Goal: Task Accomplishment & Management: Complete application form

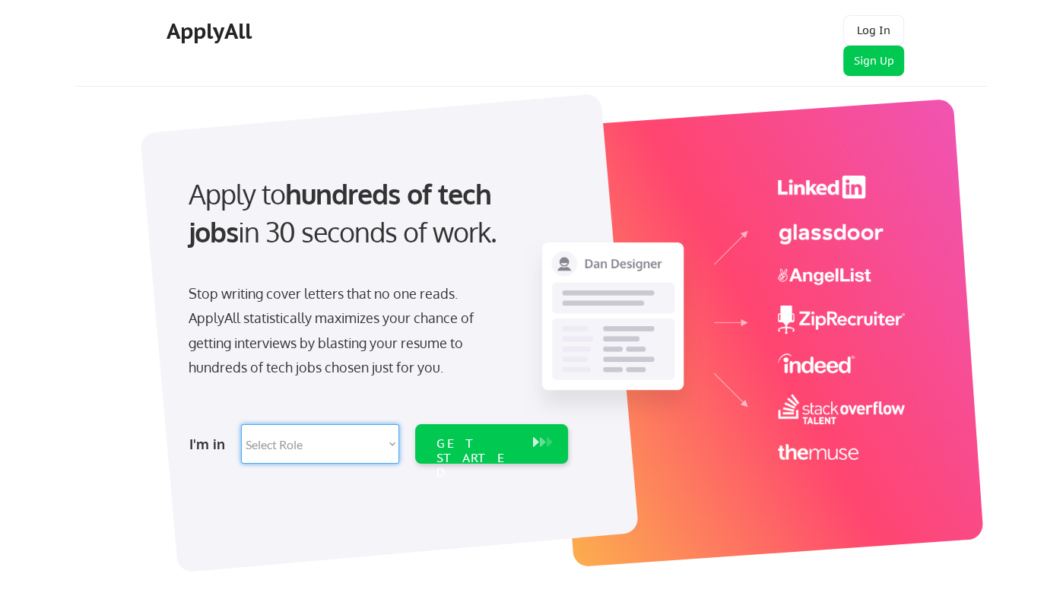
select select ""sales0""
click at [241, 424] on select "Select Role Software Engineering Product Management Customer Success Sales UI/U…" at bounding box center [320, 444] width 158 height 40
select select ""sales0""
click at [480, 452] on div "GET STARTED" at bounding box center [477, 444] width 97 height 40
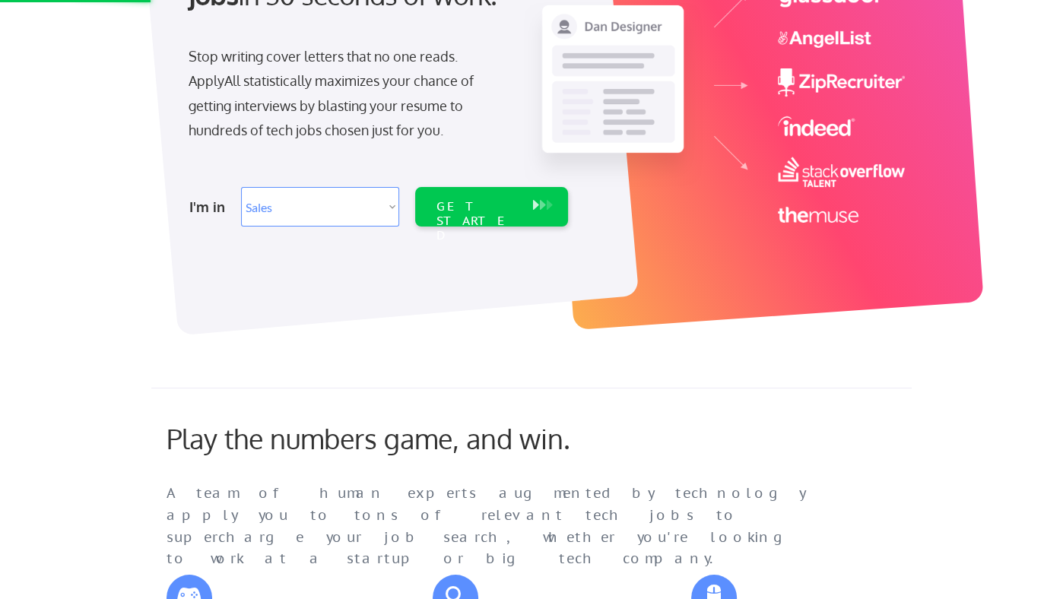
scroll to position [239, 0]
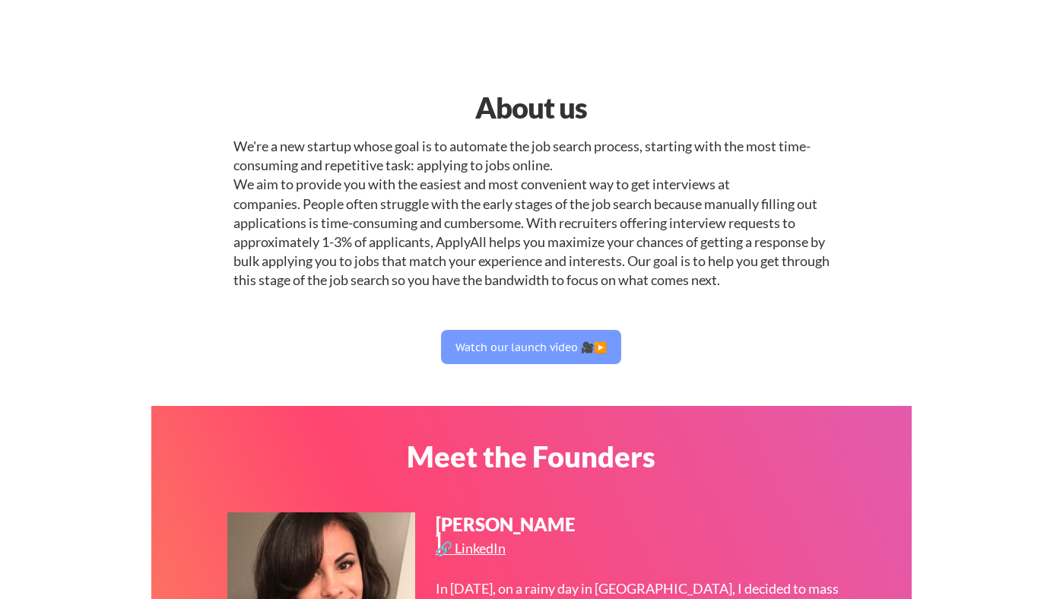
select select ""sales0""
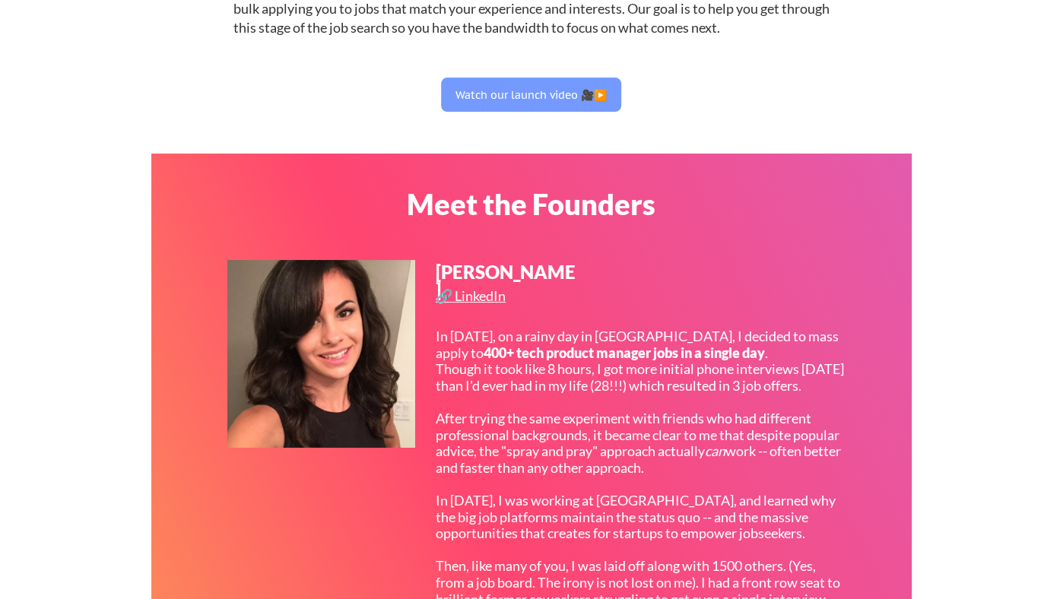
scroll to position [257, 0]
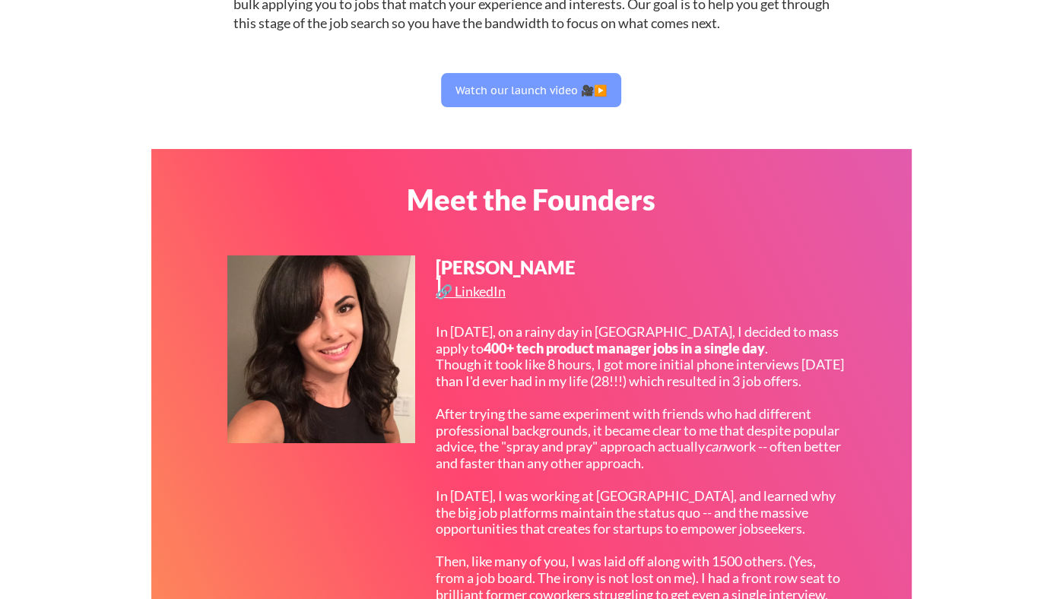
click at [672, 333] on div "In 2017, on a rainy day in San Francisco, I decided to mass apply to 400+ tech …" at bounding box center [640, 513] width 408 height 378
click at [455, 392] on div "In 2017, on a rainy day in San Francisco, I decided to mass apply to 400+ tech …" at bounding box center [640, 513] width 408 height 378
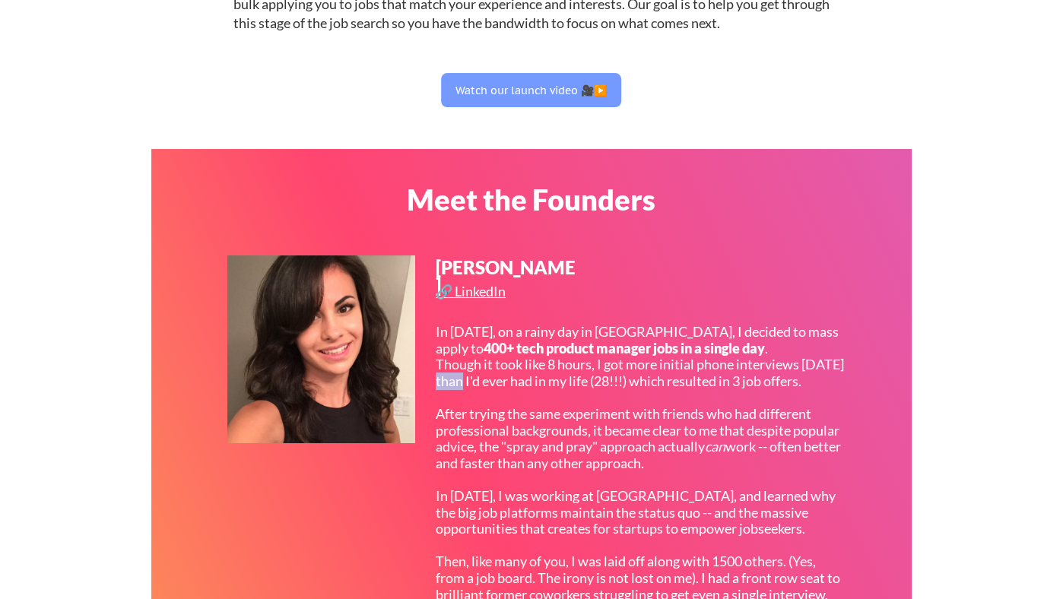
click at [455, 392] on div "In 2017, on a rainy day in San Francisco, I decided to mass apply to 400+ tech …" at bounding box center [640, 513] width 408 height 378
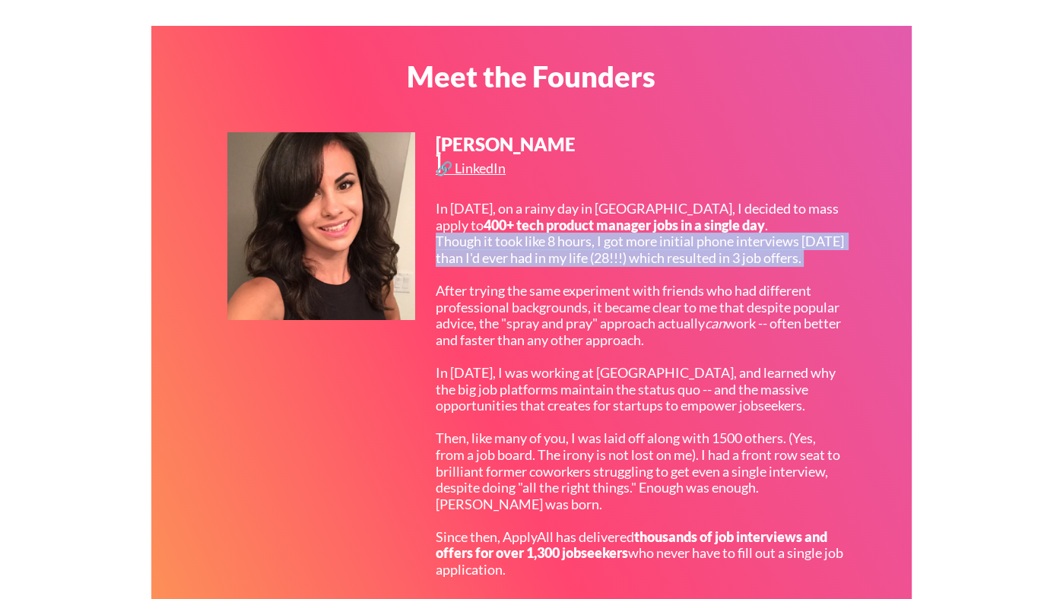
scroll to position [382, 0]
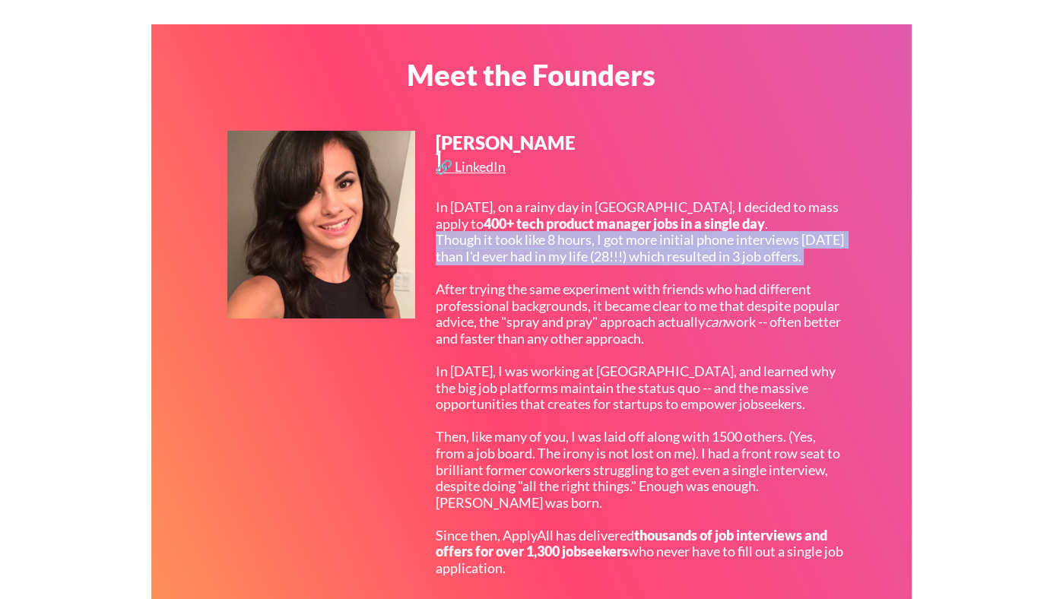
click at [455, 364] on div "In 2017, on a rainy day in San Francisco, I decided to mass apply to 400+ tech …" at bounding box center [640, 388] width 408 height 378
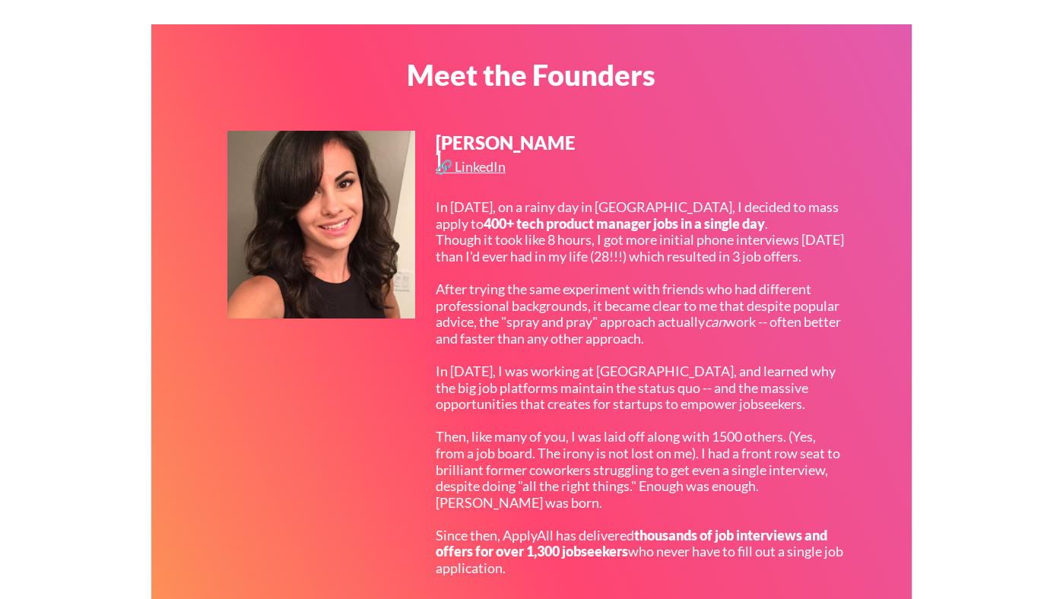
click at [455, 364] on div "In 2017, on a rainy day in San Francisco, I decided to mass apply to 400+ tech …" at bounding box center [640, 388] width 408 height 378
click at [519, 351] on div "In 2017, on a rainy day in San Francisco, I decided to mass apply to 400+ tech …" at bounding box center [640, 388] width 408 height 378
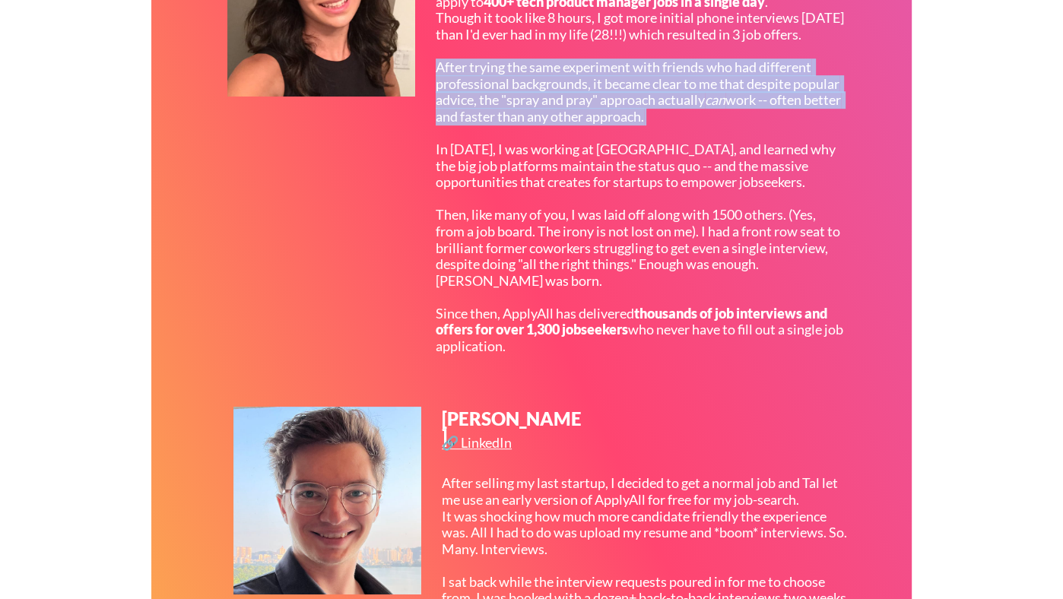
scroll to position [625, 0]
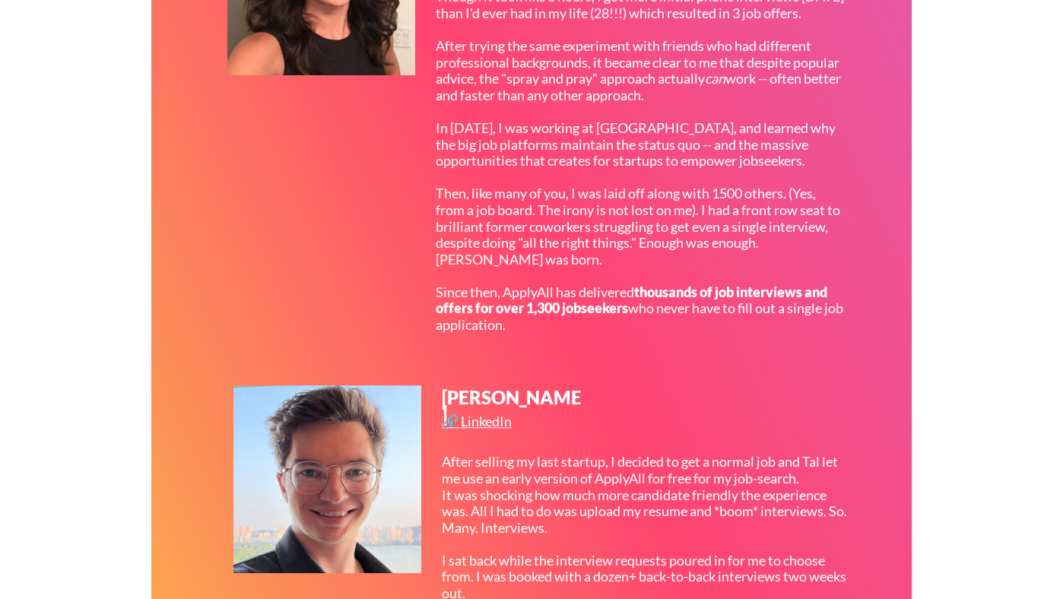
drag, startPoint x: 436, startPoint y: 284, endPoint x: 560, endPoint y: 284, distance: 123.9
click at [560, 284] on div "In 2017, on a rainy day in San Francisco, I decided to mass apply to 400+ tech …" at bounding box center [640, 145] width 408 height 378
click at [444, 305] on div "In 2017, on a rainy day in San Francisco, I decided to mass apply to 400+ tech …" at bounding box center [640, 145] width 408 height 378
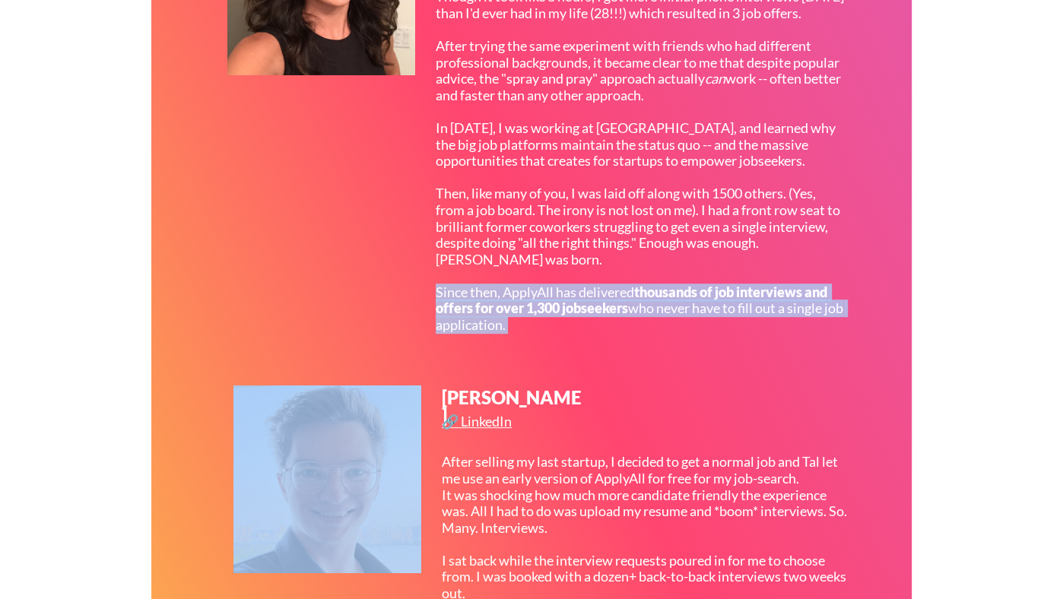
click at [720, 300] on strong "thousands of job interviews and offers for over 1,300 jobseekers" at bounding box center [633, 300] width 394 height 33
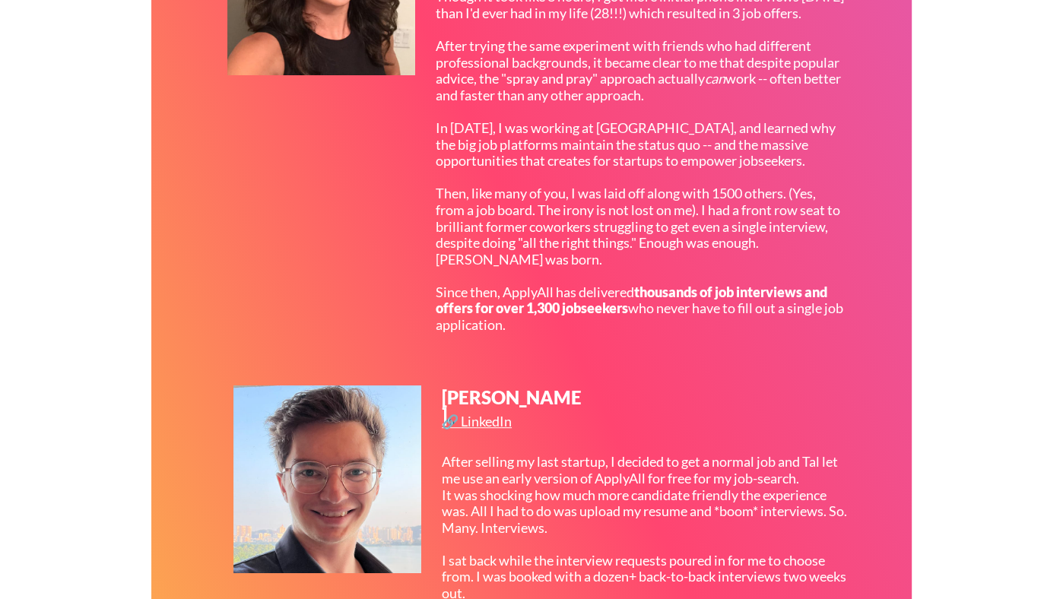
click at [720, 300] on strong "thousands of job interviews and offers for over 1,300 jobseekers" at bounding box center [633, 300] width 394 height 33
drag, startPoint x: 477, startPoint y: 321, endPoint x: 632, endPoint y: 335, distance: 155.8
click at [632, 334] on div "In 2017, on a rainy day in San Francisco, I decided to mass apply to 400+ tech …" at bounding box center [640, 145] width 408 height 378
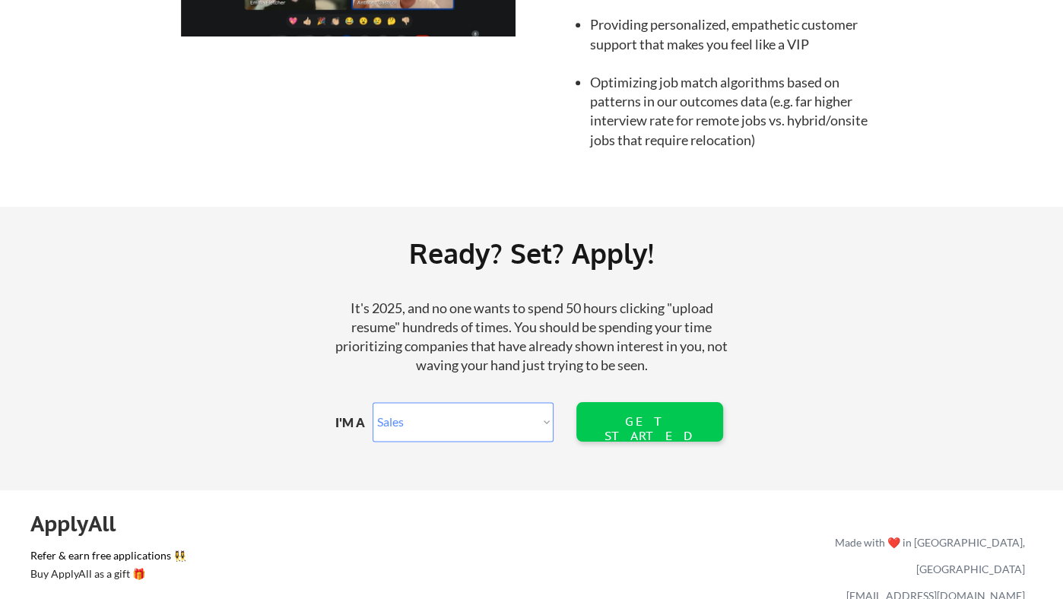
scroll to position [1743, 0]
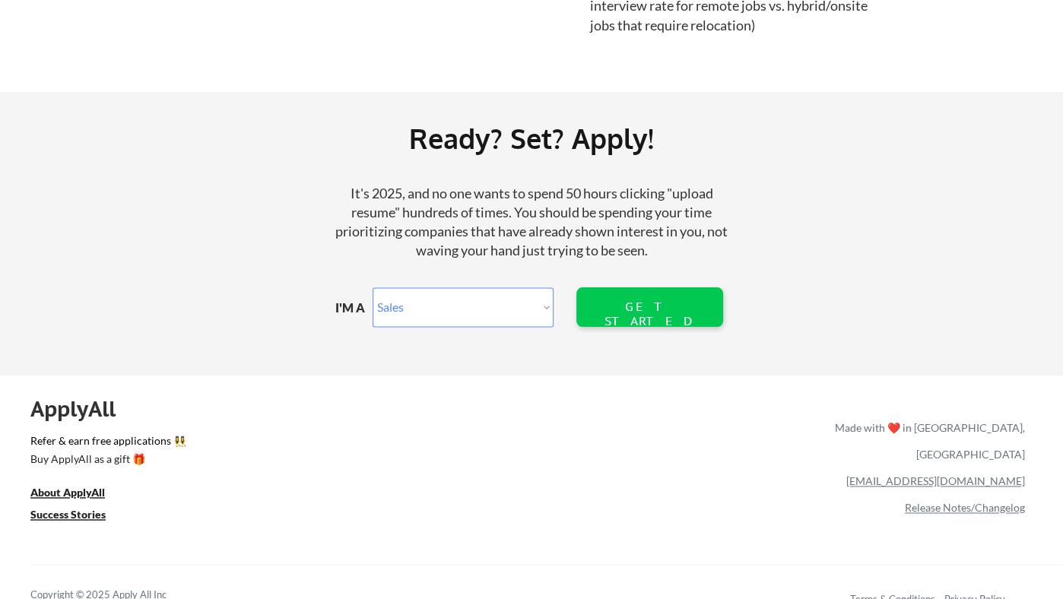
click at [534, 308] on select "Marketer Software Engineering Product Management Customer Success Sales UI/UX/P…" at bounding box center [463, 307] width 181 height 40
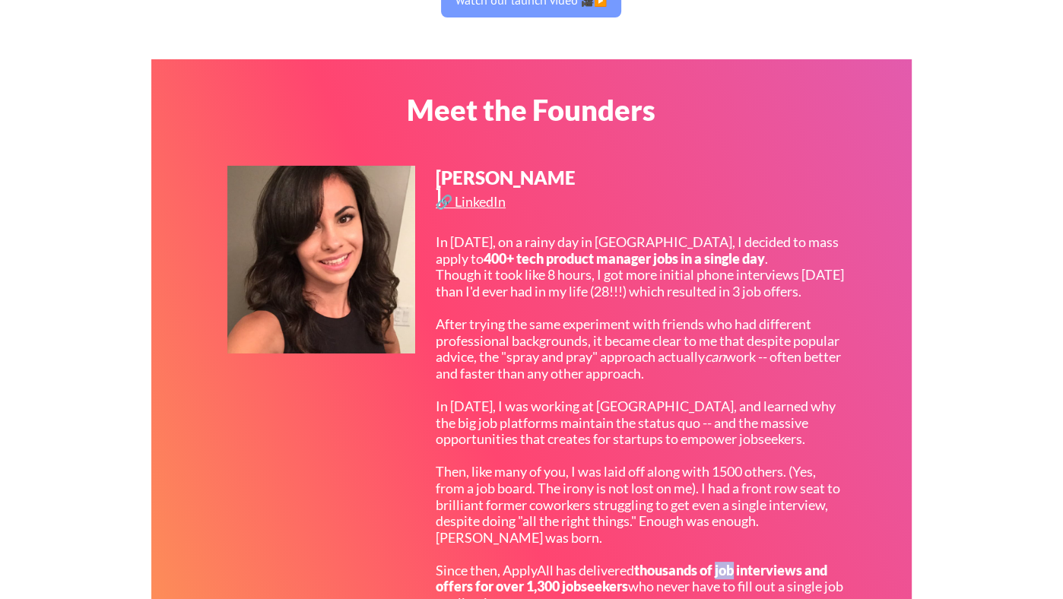
scroll to position [0, 0]
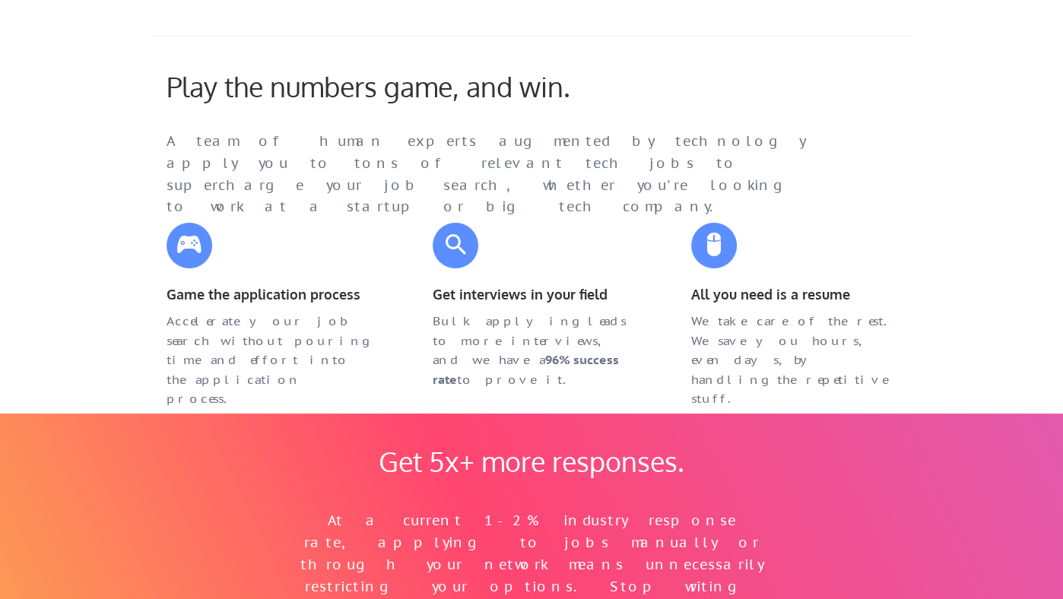
select select ""sales0""
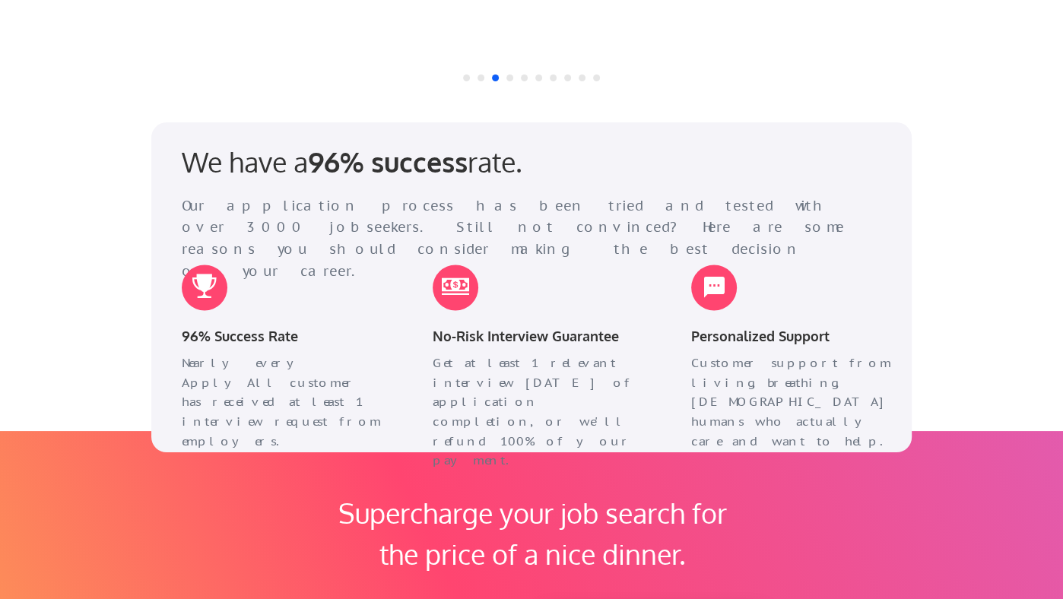
scroll to position [1826, 0]
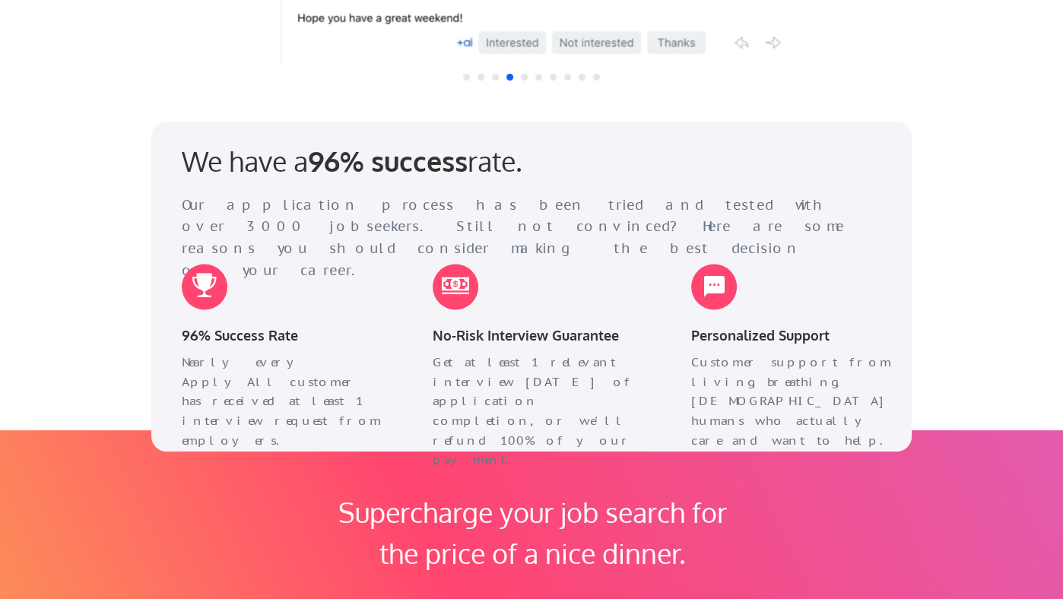
drag, startPoint x: 432, startPoint y: 332, endPoint x: 648, endPoint y: 422, distance: 233.9
click at [648, 422] on div "No-Risk Interview Guarantee Get at least 1 relevant interview [DATE] of applica…" at bounding box center [535, 340] width 236 height 182
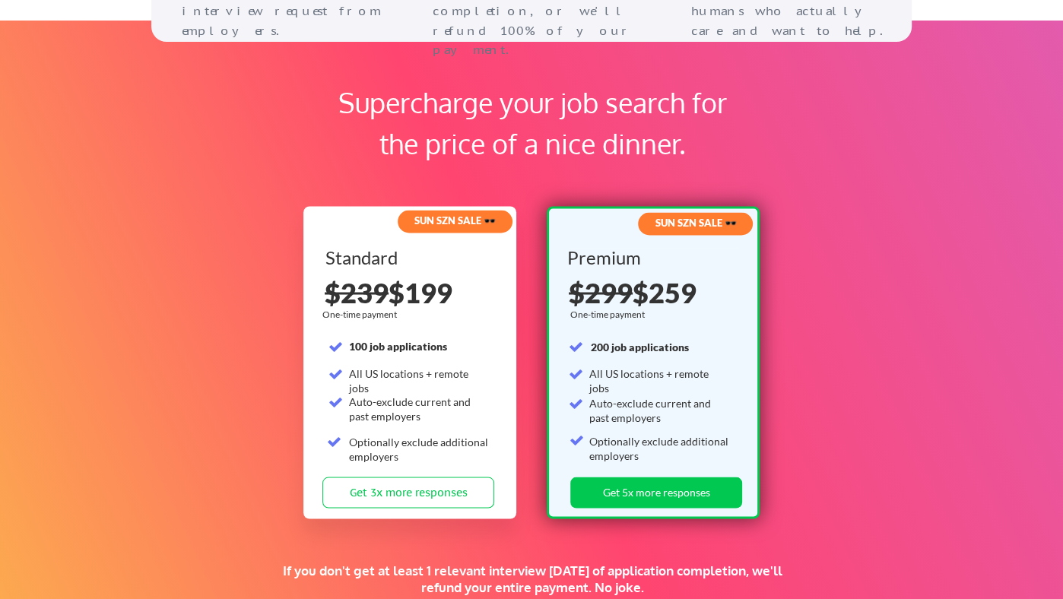
scroll to position [2243, 0]
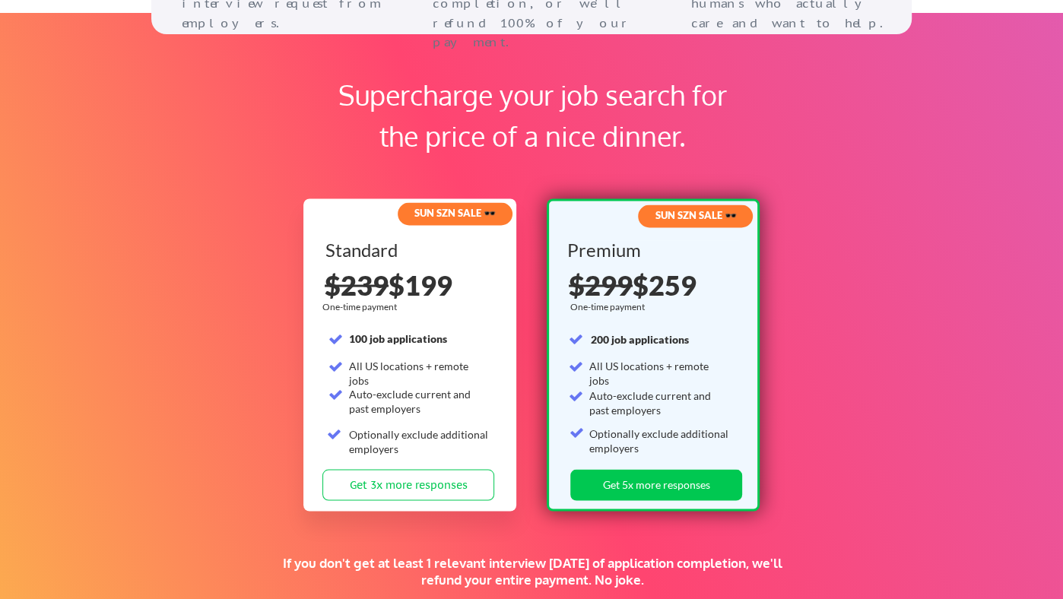
click at [430, 281] on div "$239 $199" at bounding box center [411, 284] width 172 height 27
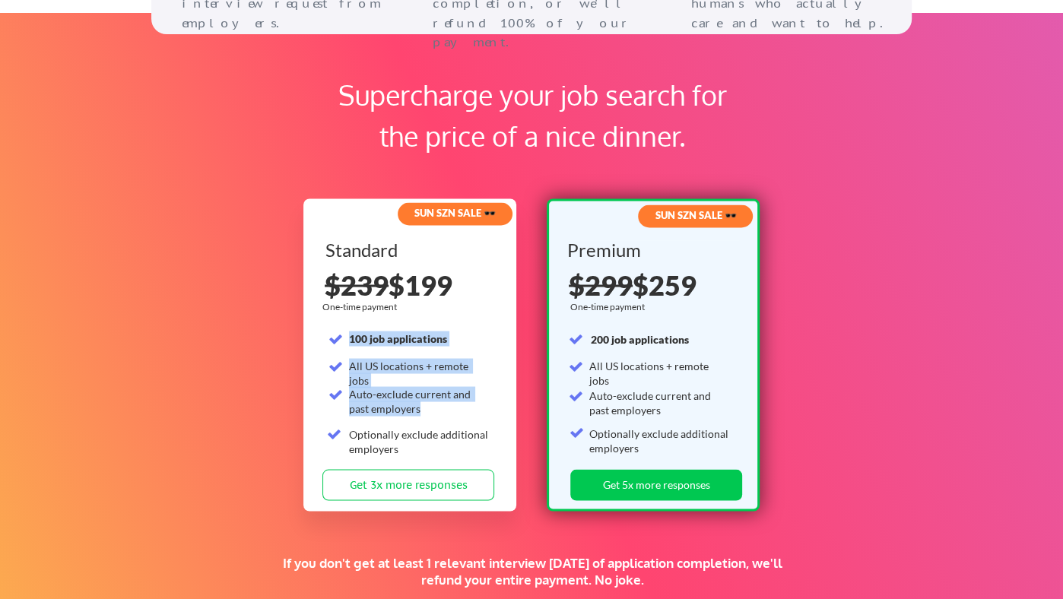
drag, startPoint x: 346, startPoint y: 338, endPoint x: 468, endPoint y: 383, distance: 130.4
click at [468, 383] on div "Standard 100 job applications All US locations + remote jobs Auto-exclude curre…" at bounding box center [411, 354] width 172 height 229
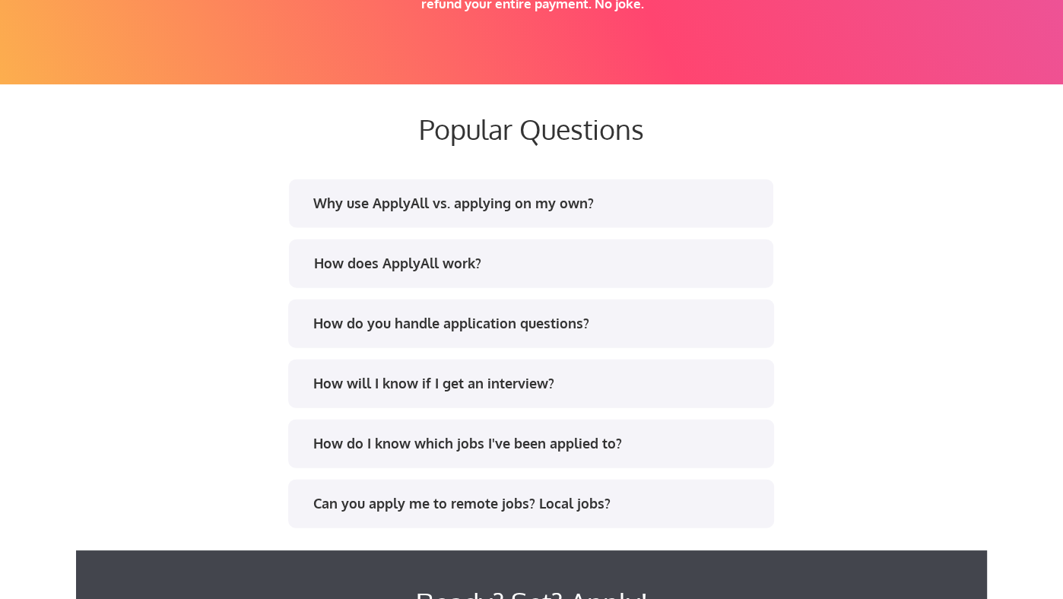
scroll to position [2821, 0]
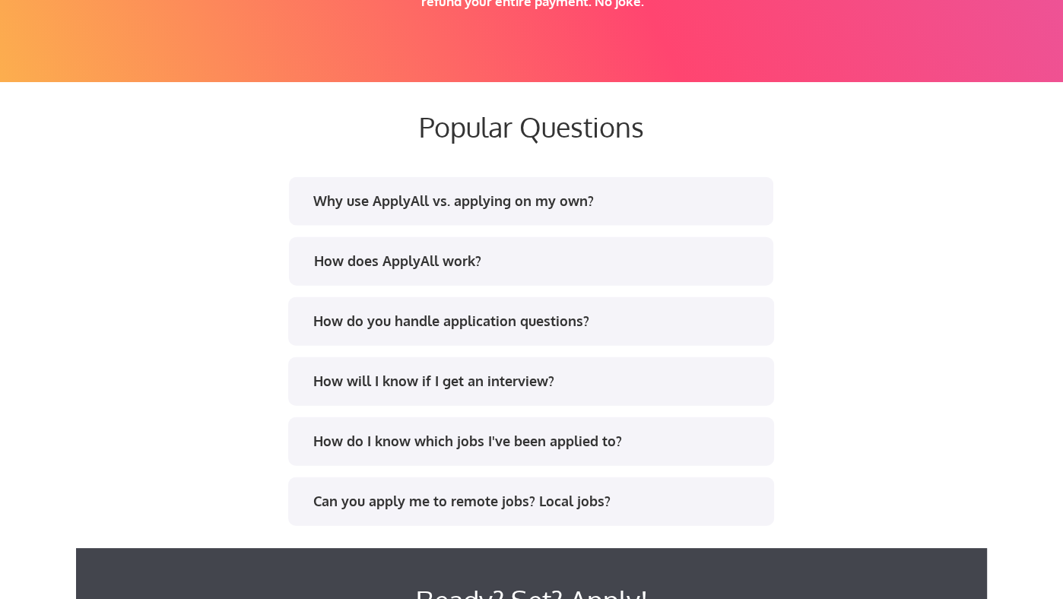
click at [678, 207] on div "Why use ApplyAll vs. applying on my own?" at bounding box center [536, 201] width 446 height 19
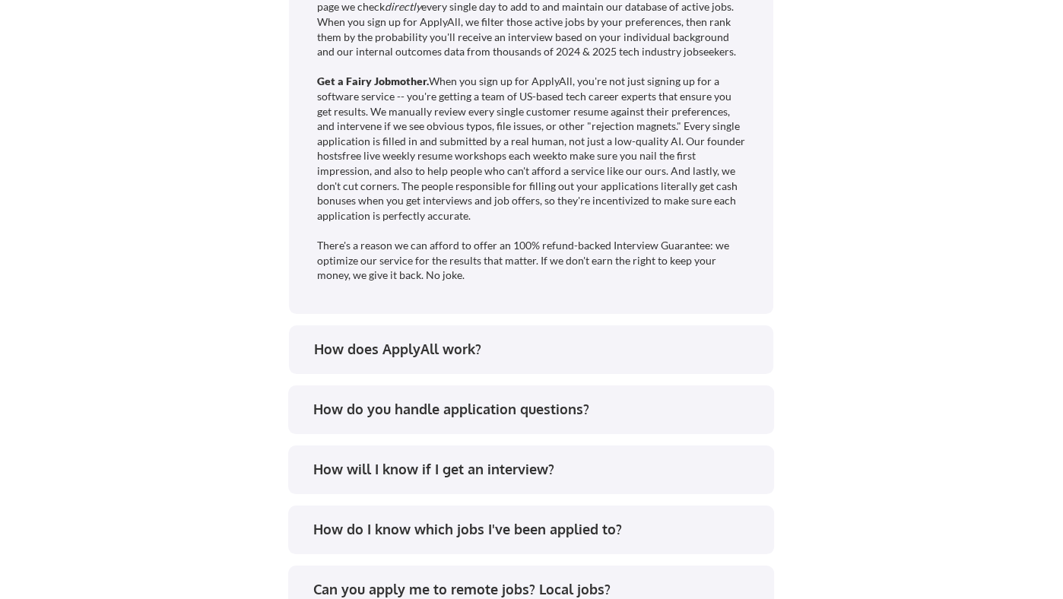
scroll to position [3207, 0]
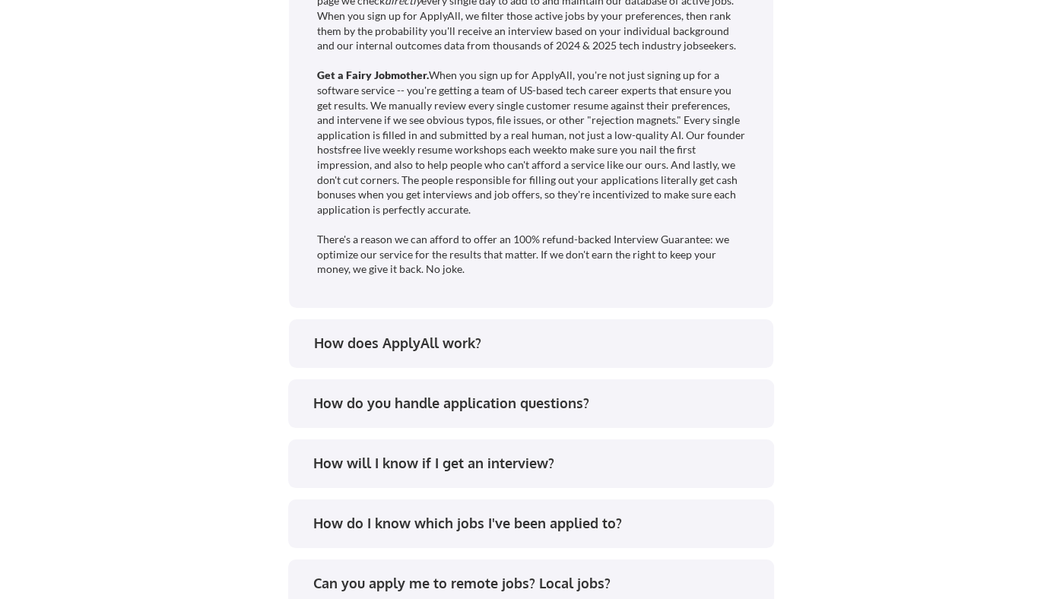
click at [543, 346] on div "How does ApplyAll work?" at bounding box center [537, 343] width 446 height 19
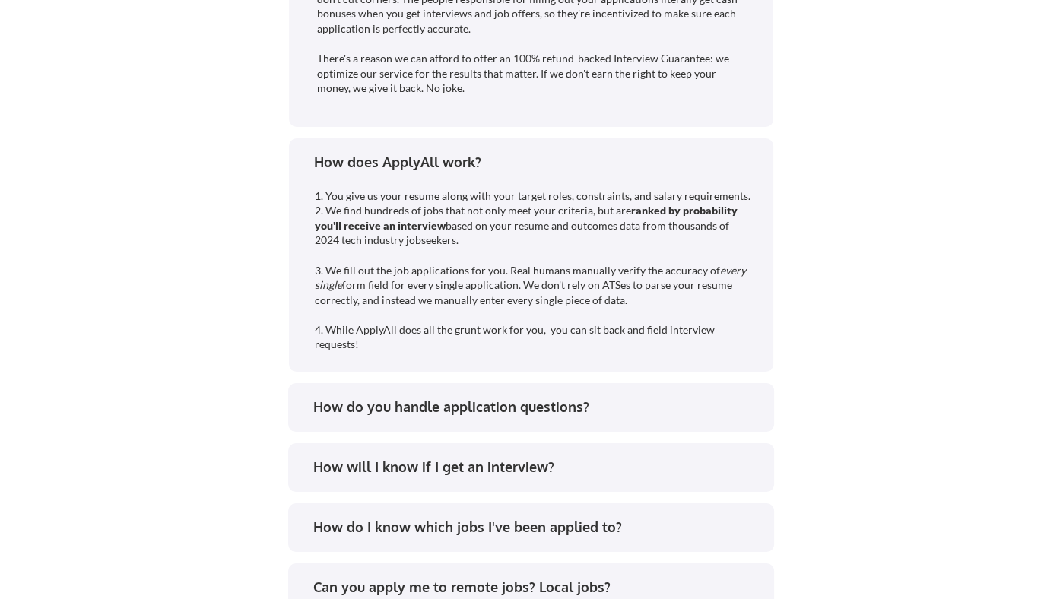
scroll to position [3391, 0]
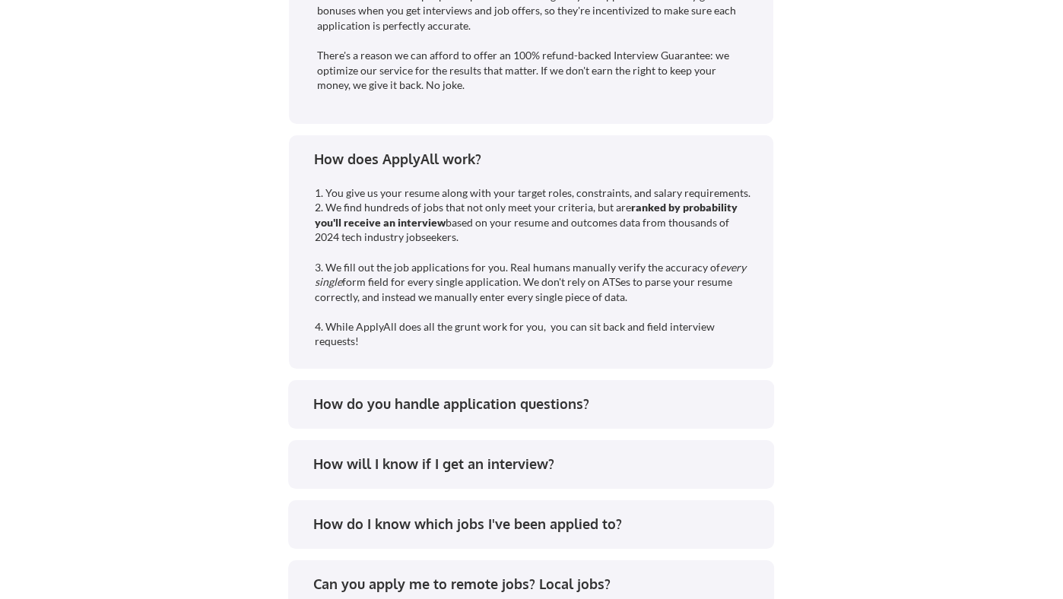
click at [382, 396] on div "How do you handle application questions?" at bounding box center [536, 404] width 446 height 19
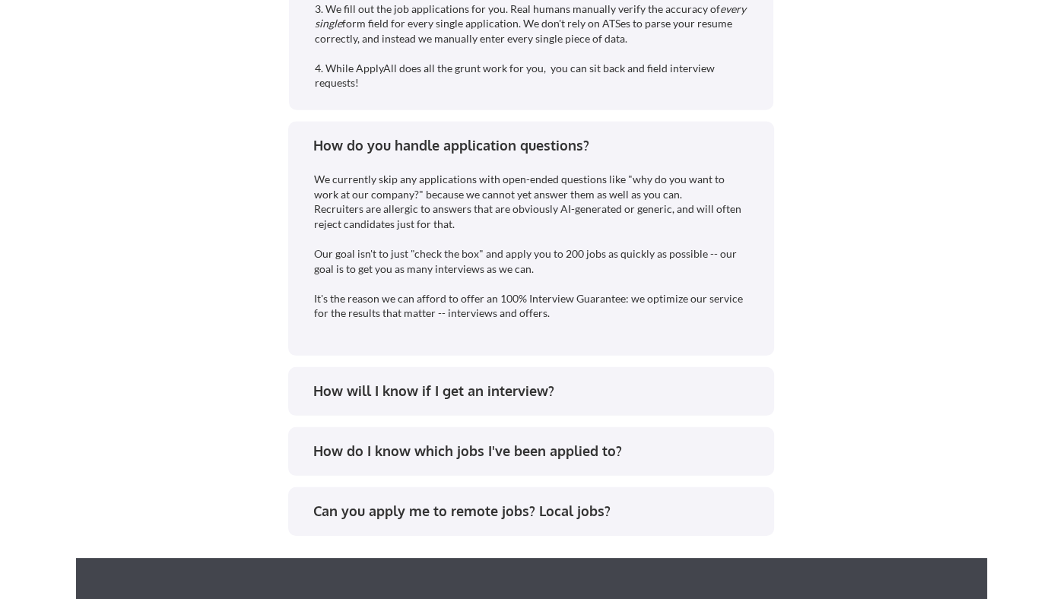
scroll to position [3758, 0]
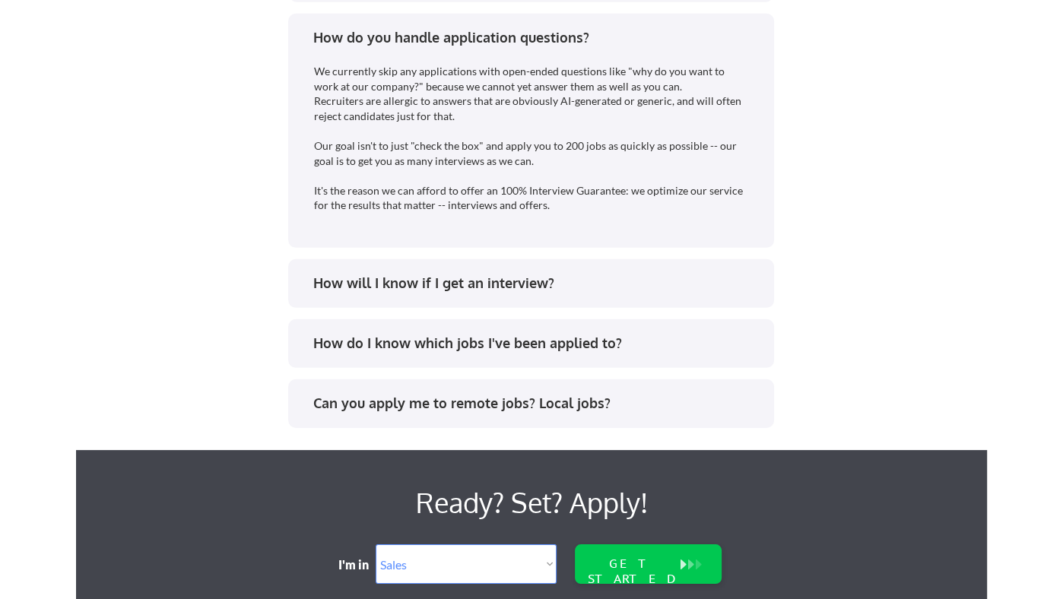
click at [604, 276] on div "How will I know if I get an interview?" at bounding box center [536, 283] width 446 height 19
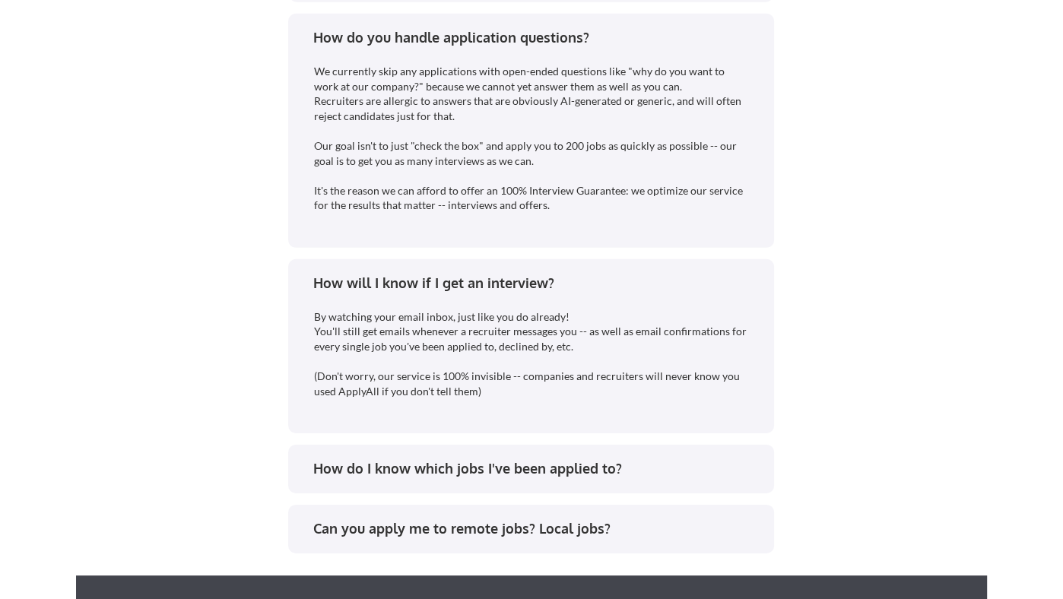
click at [363, 319] on div "By watching your email inbox, just like you do already! You'll still get emails…" at bounding box center [532, 354] width 436 height 90
click at [655, 300] on div "By watching your email inbox, just like you do already! You'll still get emails…" at bounding box center [526, 361] width 449 height 125
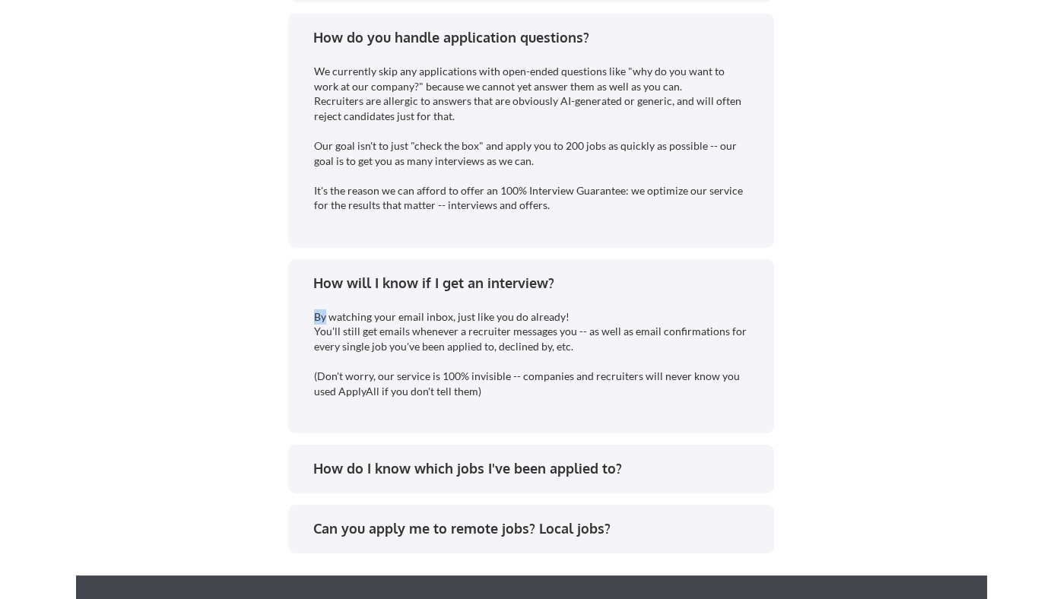
click at [345, 363] on div "By watching your email inbox, just like you do already! You'll still get emails…" at bounding box center [532, 354] width 436 height 90
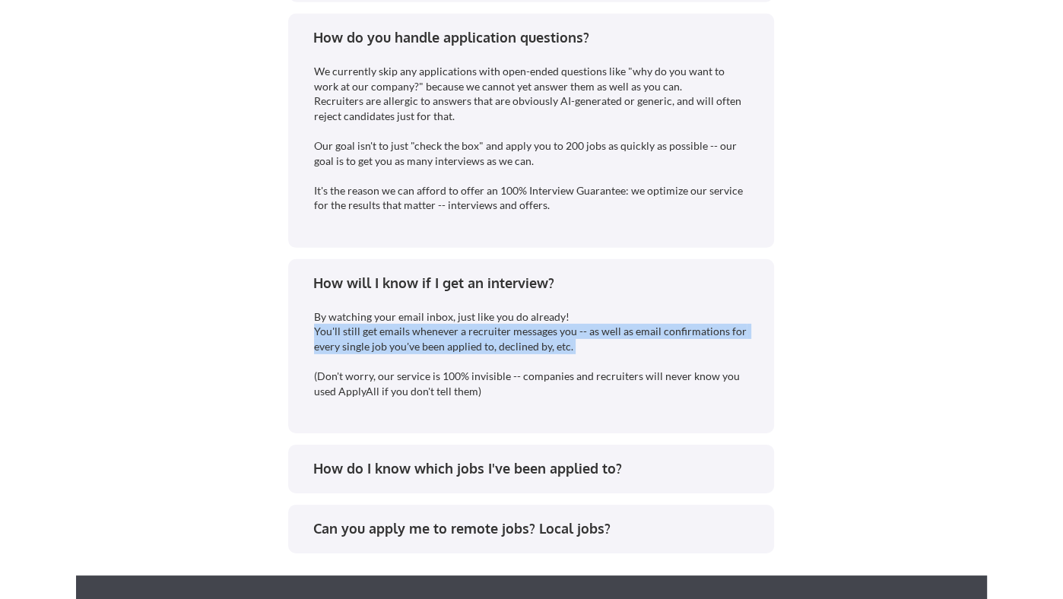
click at [330, 392] on div "By watching your email inbox, just like you do already! You'll still get emails…" at bounding box center [532, 354] width 436 height 90
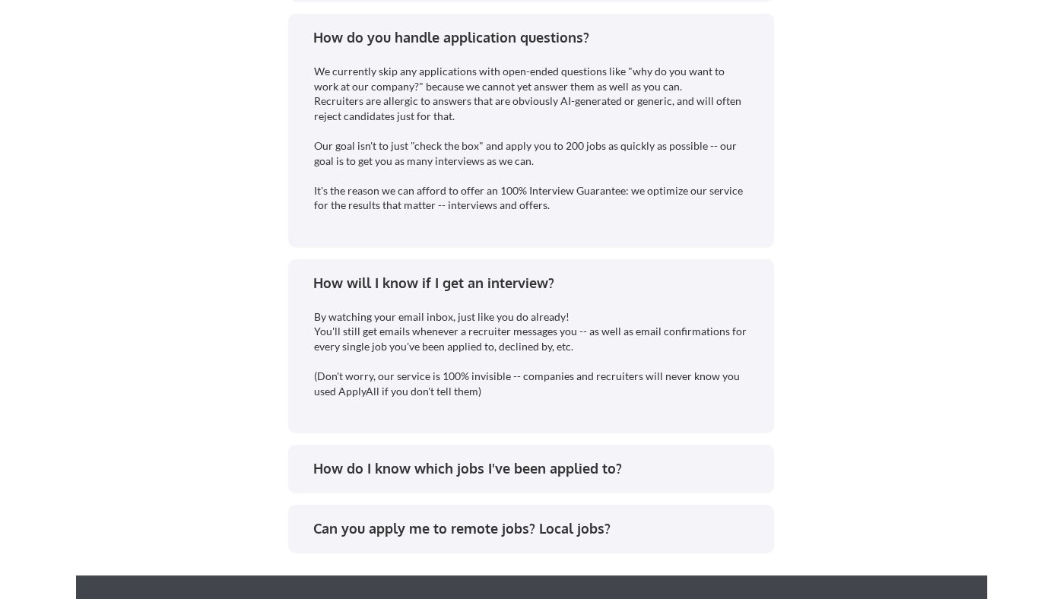
click at [330, 392] on div "By watching your email inbox, just like you do already! You'll still get emails…" at bounding box center [532, 354] width 436 height 90
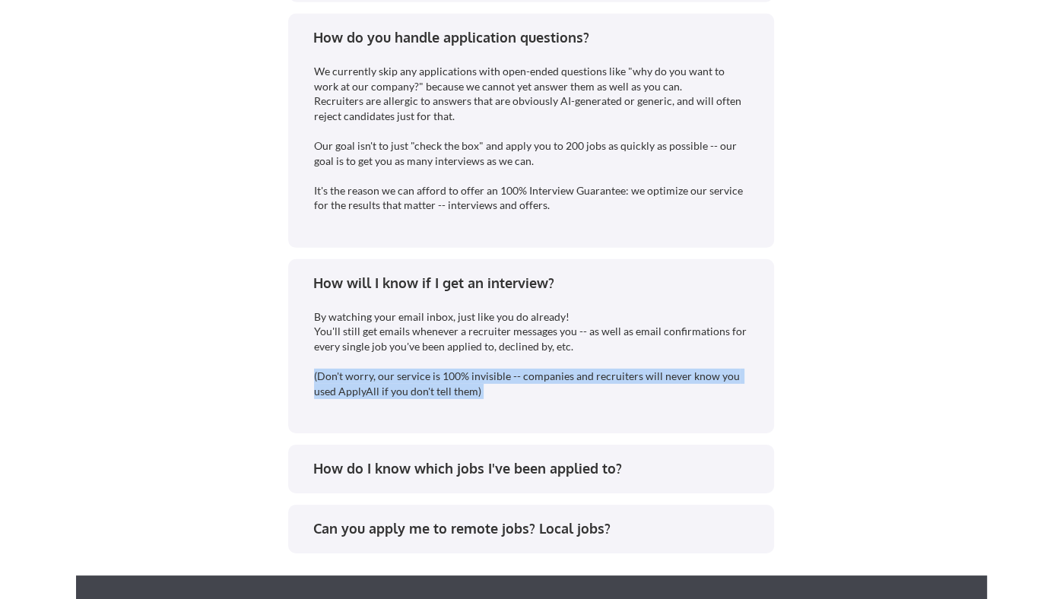
click at [426, 464] on div "How do I know which jobs I've been applied to?" at bounding box center [536, 468] width 446 height 19
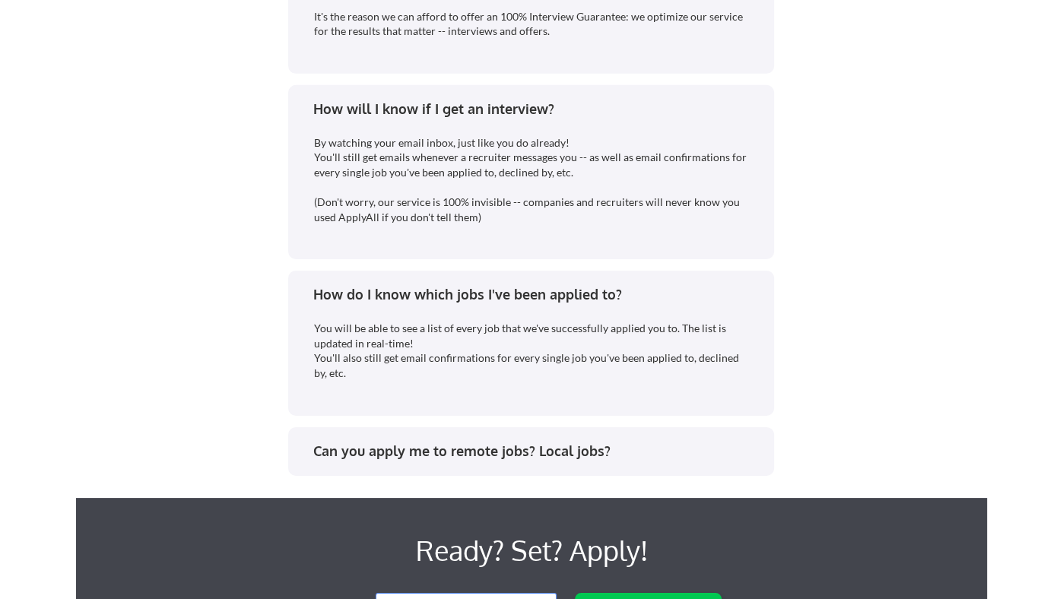
scroll to position [3945, 0]
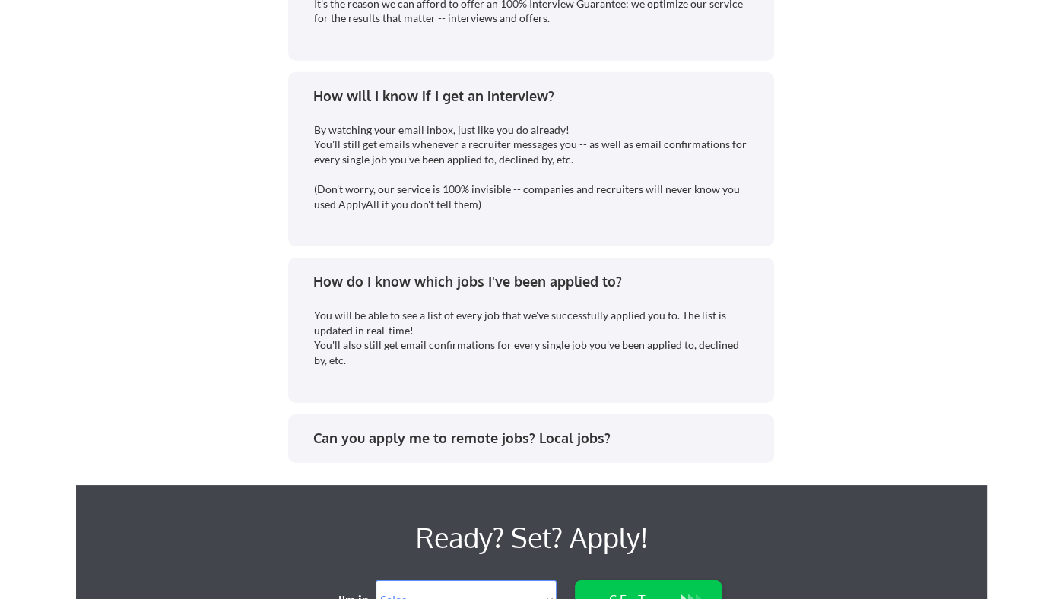
click at [367, 439] on div "Can you apply me to remote jobs? Local jobs?" at bounding box center [536, 438] width 446 height 19
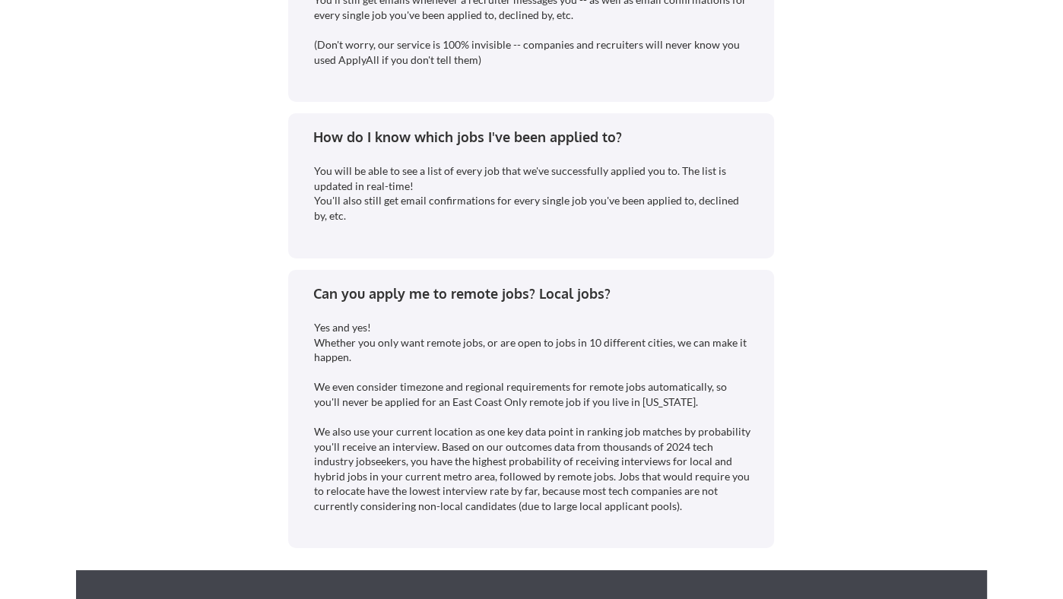
scroll to position [4125, 0]
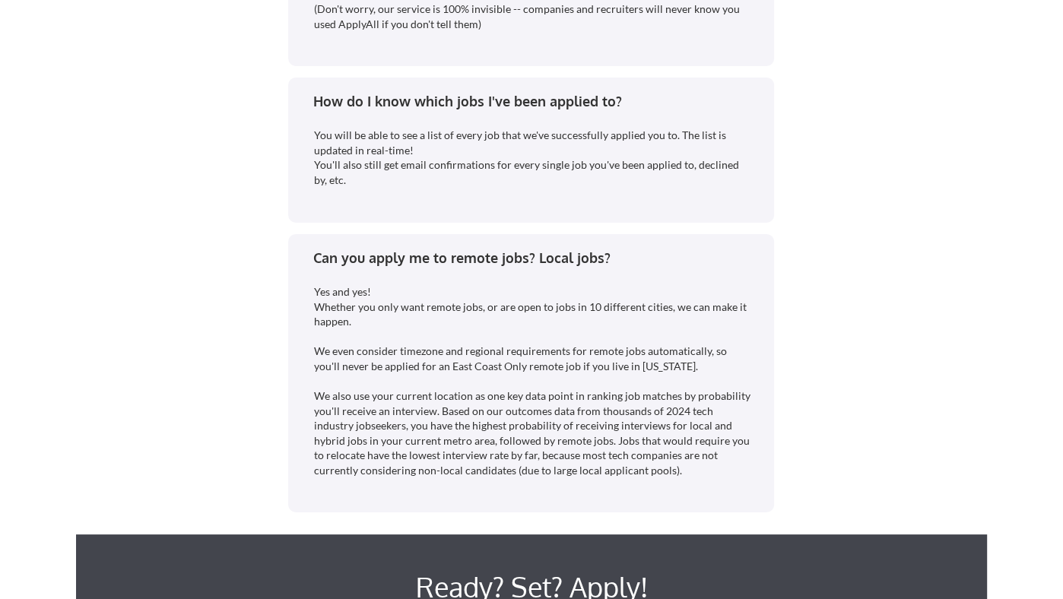
click at [329, 329] on div "Yes and yes! Whether you only want remote jobs, or are open to jobs in 10 diffe…" at bounding box center [533, 381] width 438 height 194
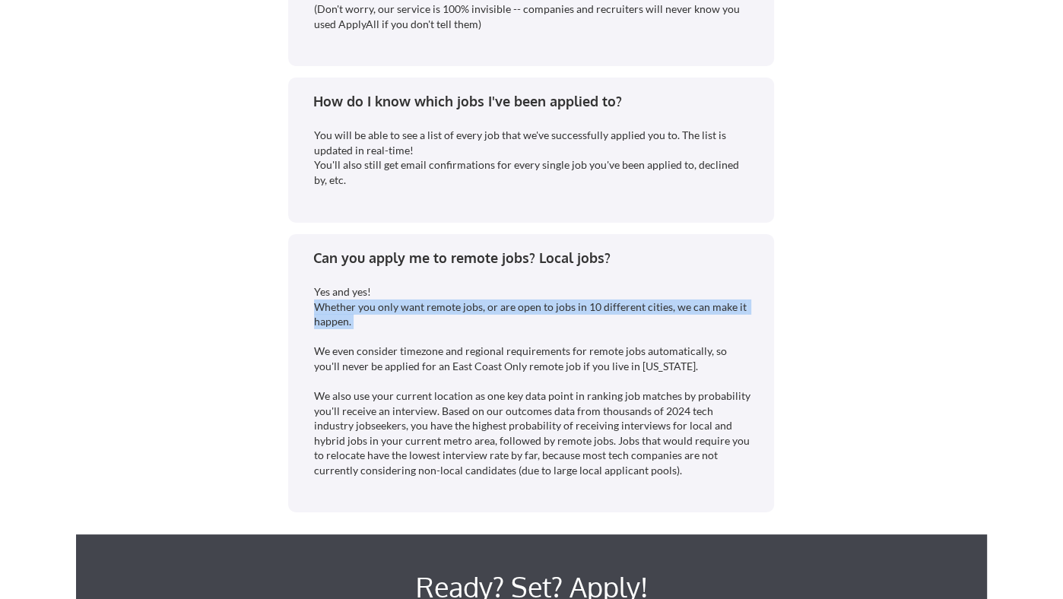
click at [341, 380] on div "Yes and yes! Whether you only want remote jobs, or are open to jobs in 10 diffe…" at bounding box center [533, 381] width 438 height 194
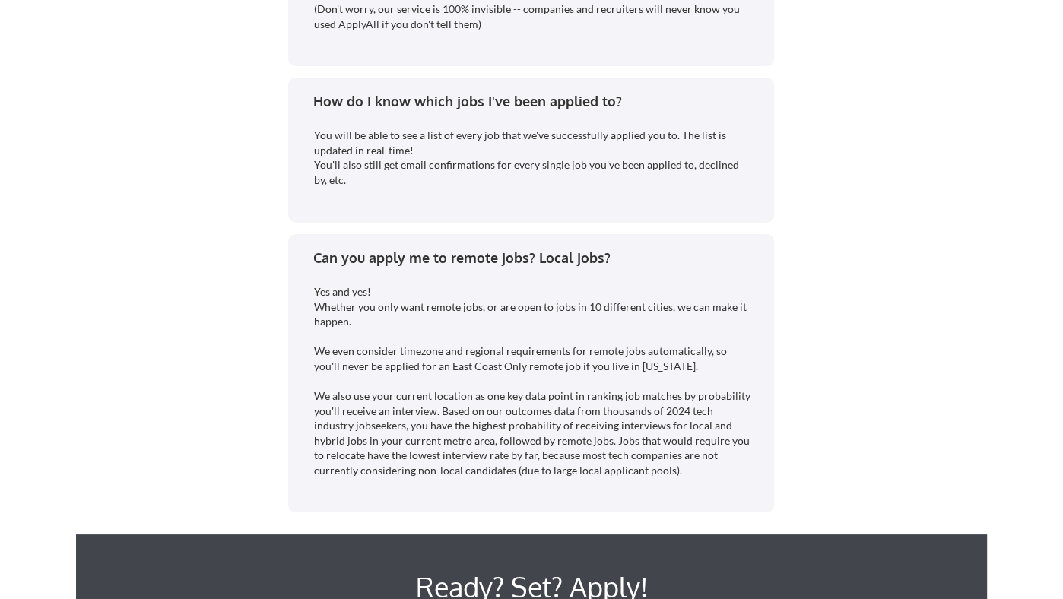
click at [341, 380] on div "Yes and yes! Whether you only want remote jobs, or are open to jobs in 10 diffe…" at bounding box center [533, 381] width 438 height 194
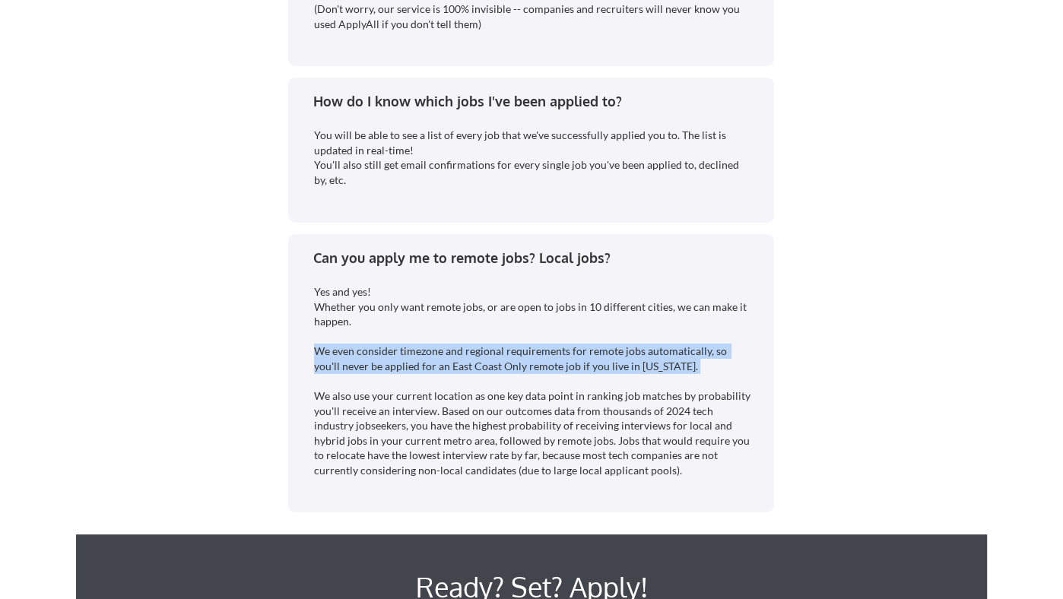
click at [339, 370] on div "Yes and yes! Whether you only want remote jobs, or are open to jobs in 10 diffe…" at bounding box center [533, 381] width 438 height 194
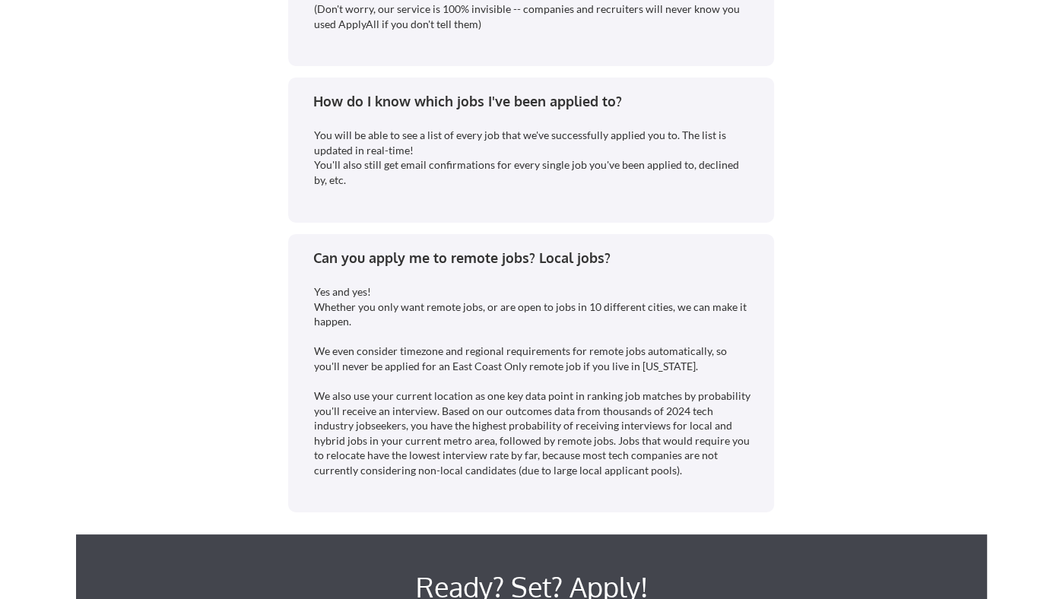
click at [339, 370] on div "Yes and yes! Whether you only want remote jobs, or are open to jobs in 10 diffe…" at bounding box center [533, 381] width 438 height 194
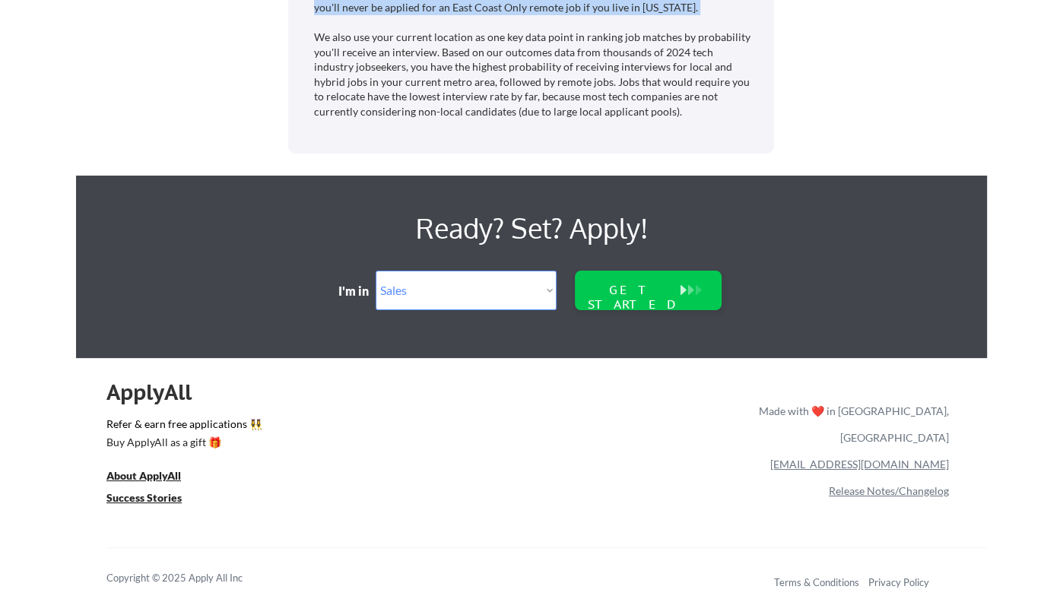
scroll to position [4494, 0]
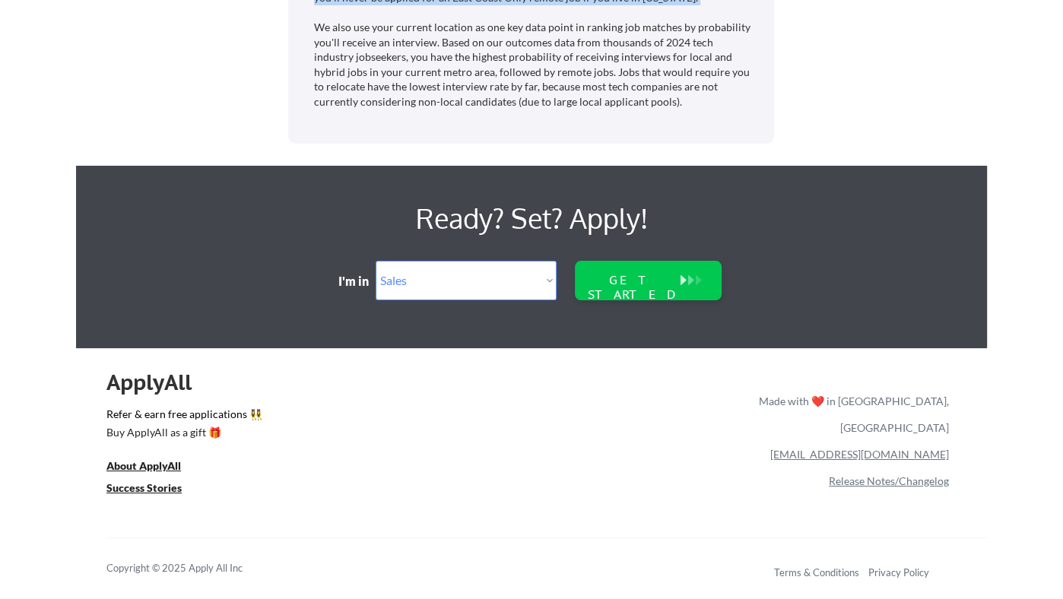
click at [534, 268] on select "Select Role Software Engineering Product Management Customer Success Sales UI/U…" at bounding box center [466, 281] width 181 height 40
click at [492, 285] on select "Select Role Software Engineering Product Management Customer Success Sales UI/U…" at bounding box center [466, 281] width 181 height 40
select select ""BLANK_1427118194589""
click at [376, 261] on select "Select Role Software Engineering Product Management Customer Success Sales UI/U…" at bounding box center [466, 281] width 181 height 40
select select ""PLACEHOLDER_1427118222253""
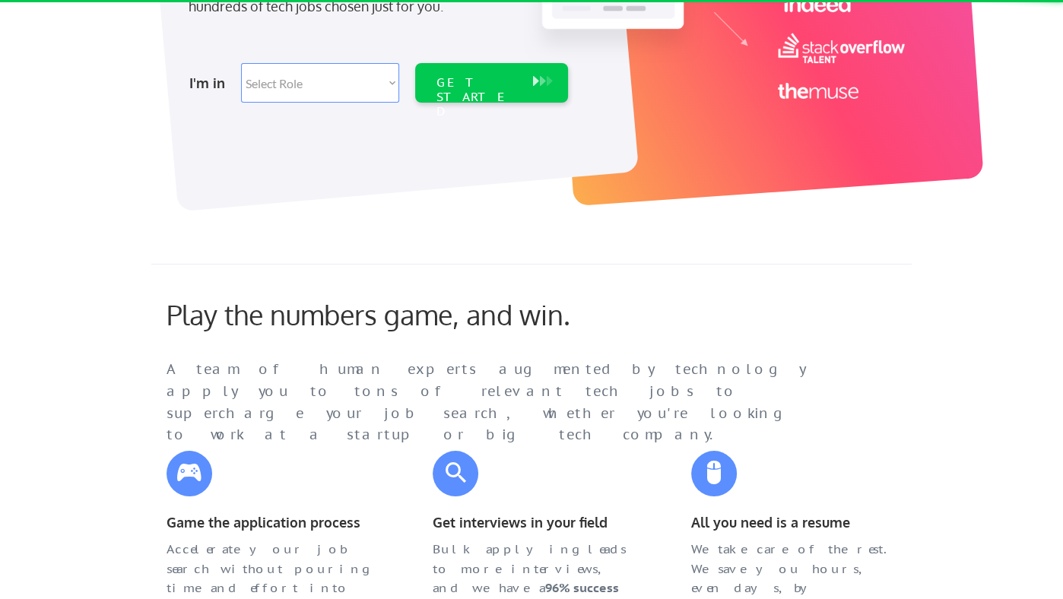
scroll to position [0, 0]
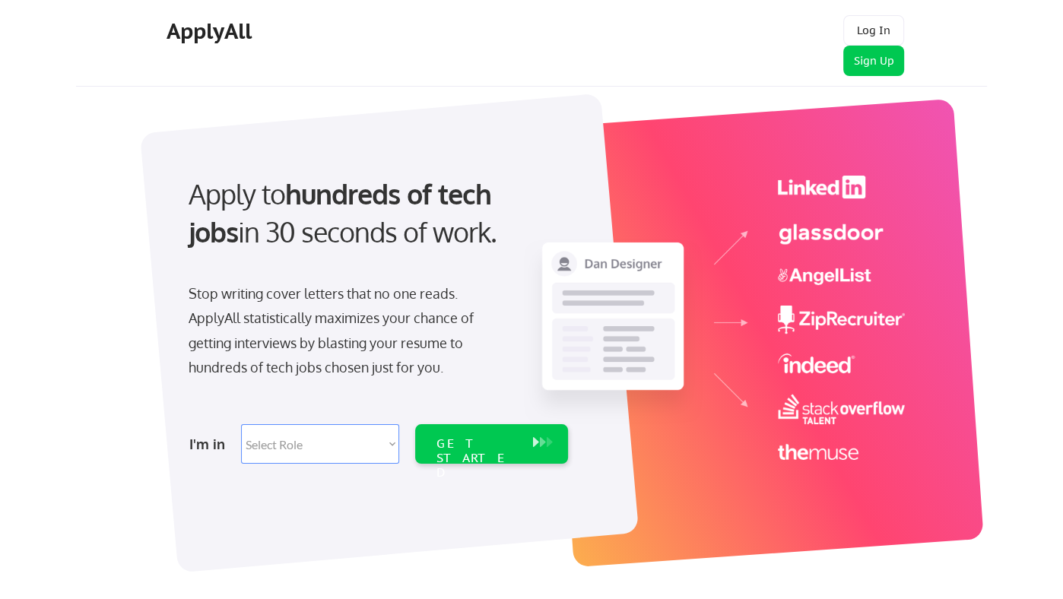
select select ""PLACEHOLDER_1427118222253""
